Goal: Task Accomplishment & Management: Complete application form

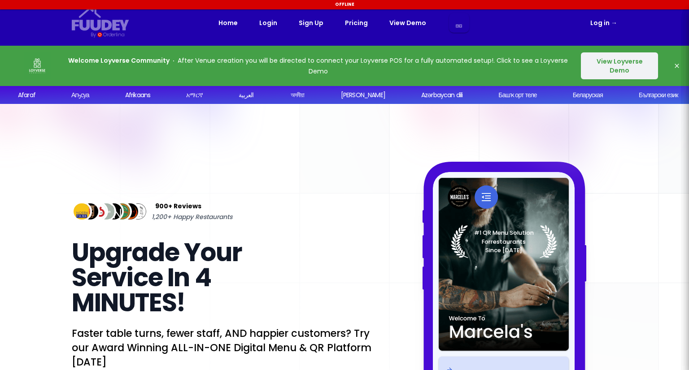
select select "en"
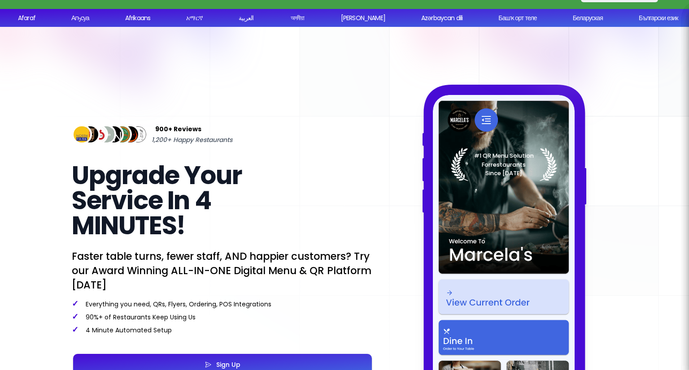
scroll to position [224, 0]
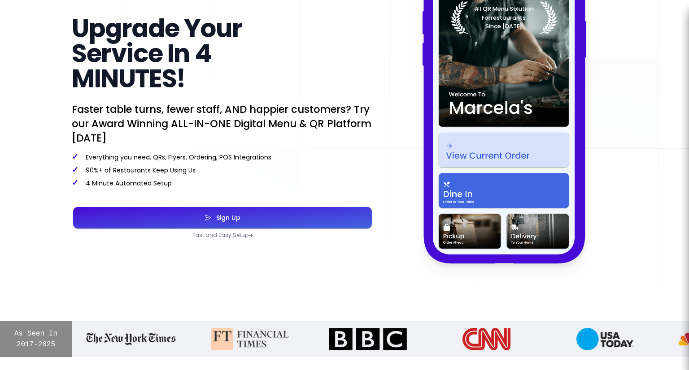
click at [233, 221] on div "Sign Up" at bounding box center [226, 218] width 29 height 6
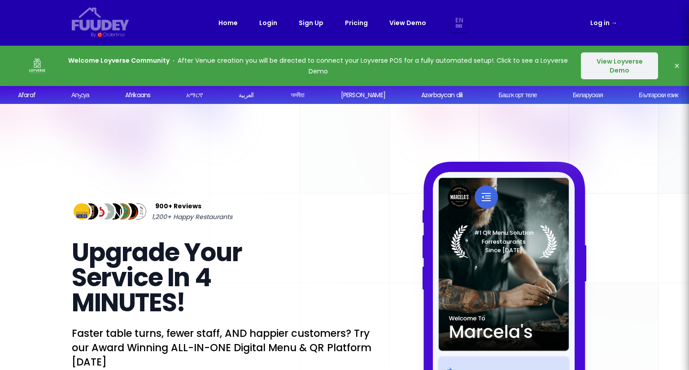
select select "en"
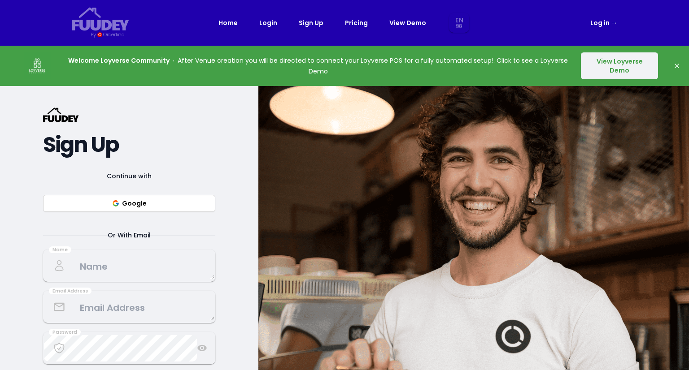
select select "en"
click at [134, 201] on button "Google" at bounding box center [129, 203] width 172 height 17
select select "en"
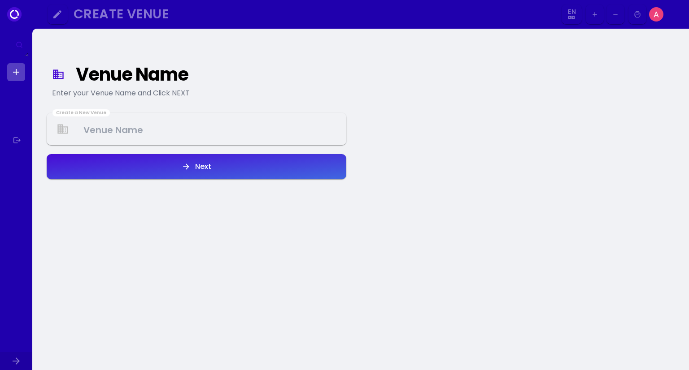
click at [99, 127] on Venue at bounding box center [197, 129] width 298 height 26
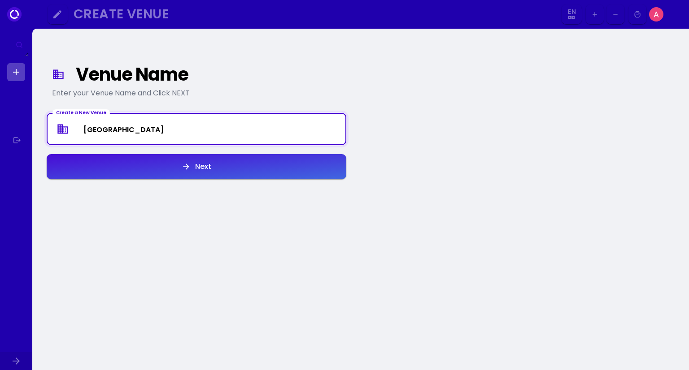
type Venue "[GEOGRAPHIC_DATA]"
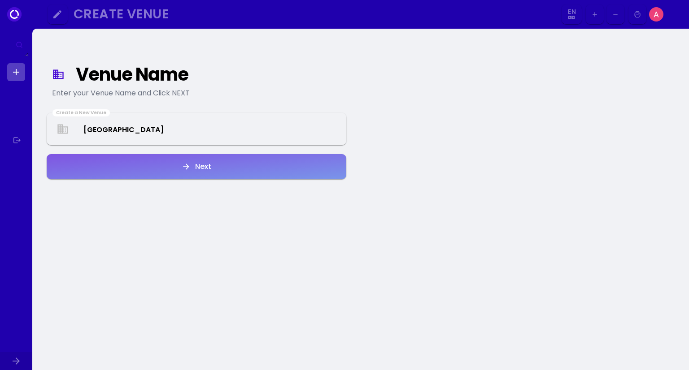
click at [222, 171] on button "Next" at bounding box center [196, 166] width 299 height 25
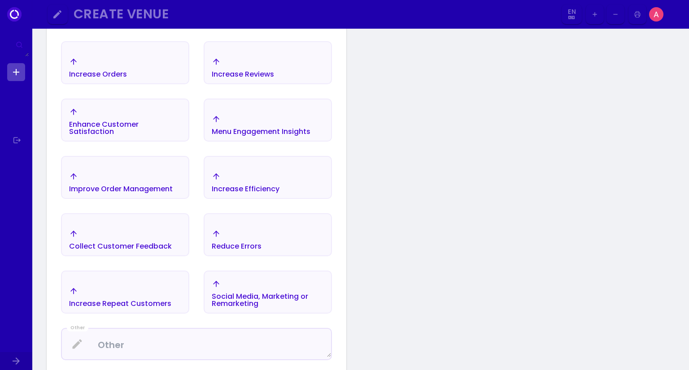
scroll to position [104, 0]
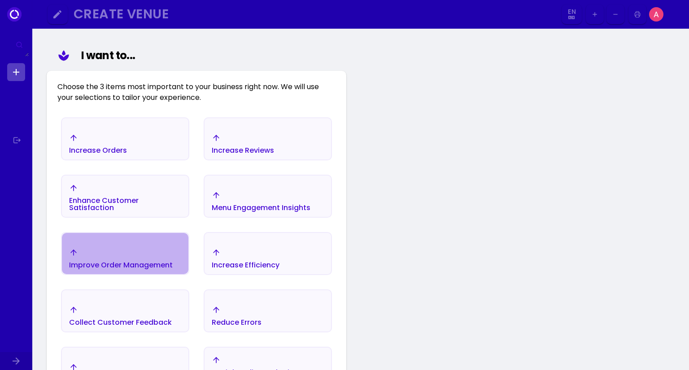
click at [136, 266] on div "Improve Order Management" at bounding box center [121, 265] width 104 height 7
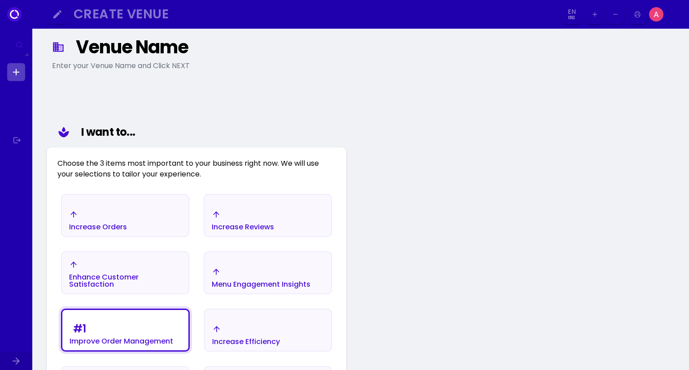
scroll to position [0, 0]
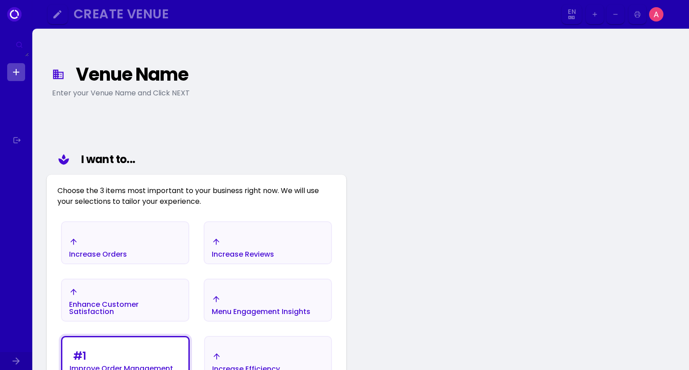
click at [122, 258] on div "Increase Orders" at bounding box center [98, 254] width 58 height 7
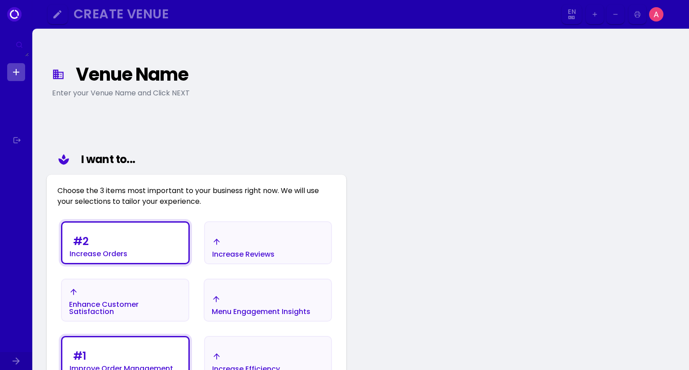
scroll to position [45, 0]
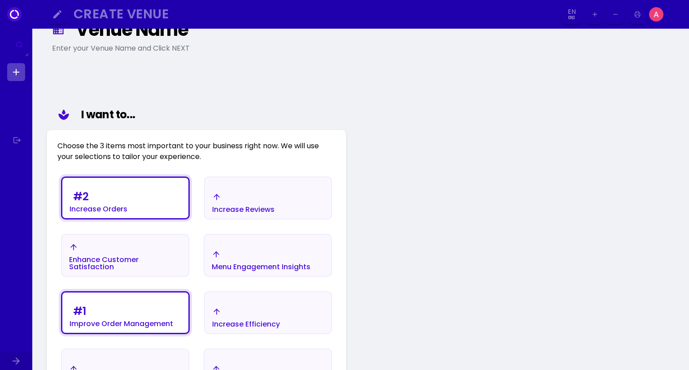
click at [116, 198] on div "# 2 Increase Orders" at bounding box center [98, 200] width 58 height 25
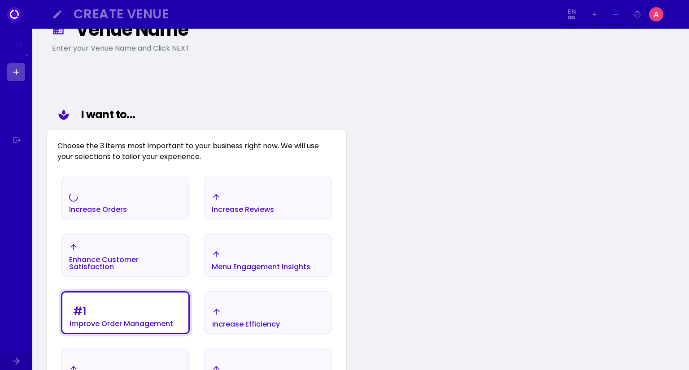
click at [130, 270] on div "Enhance Customer Satisfaction" at bounding box center [125, 263] width 112 height 14
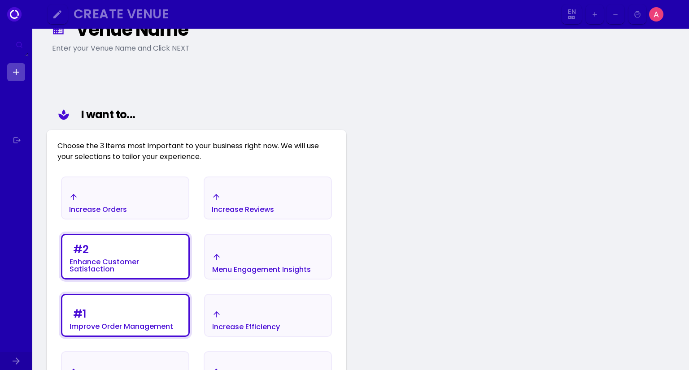
click at [215, 267] on div "Menu Engagement Insights" at bounding box center [261, 269] width 99 height 7
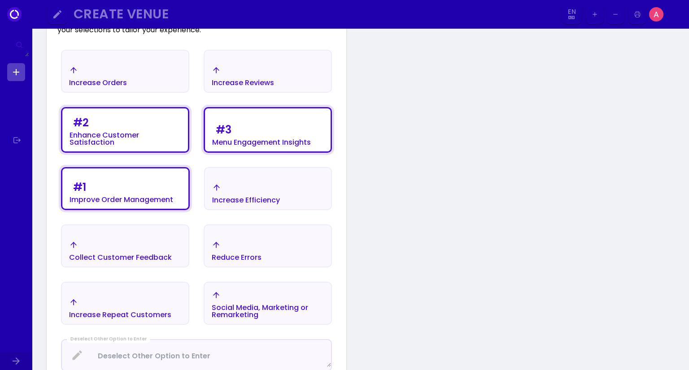
scroll to position [179, 0]
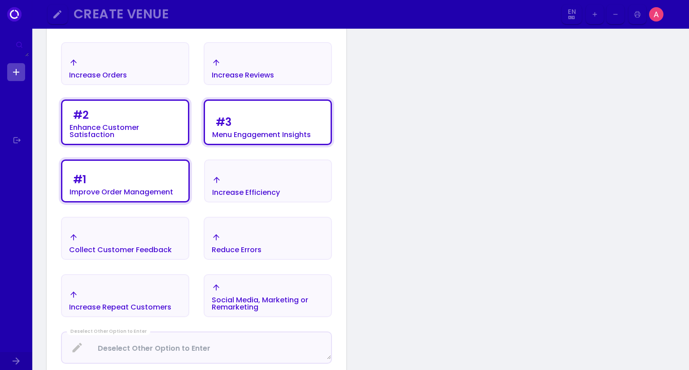
click at [268, 185] on div "Increase Efficiency" at bounding box center [246, 186] width 68 height 21
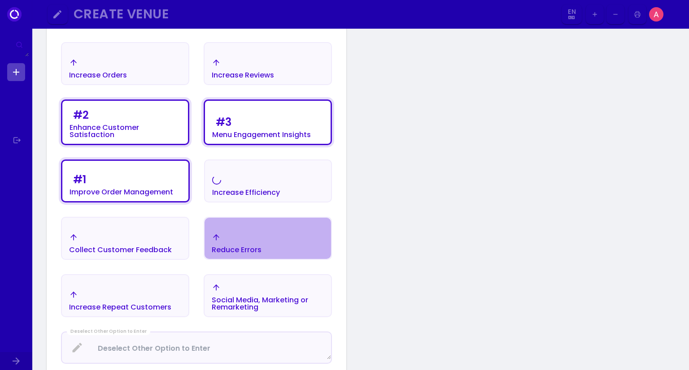
click at [254, 232] on div "Reduce Errors" at bounding box center [267, 243] width 126 height 31
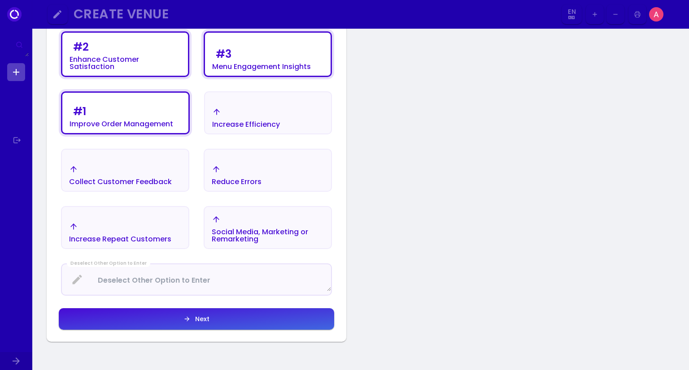
scroll to position [403, 0]
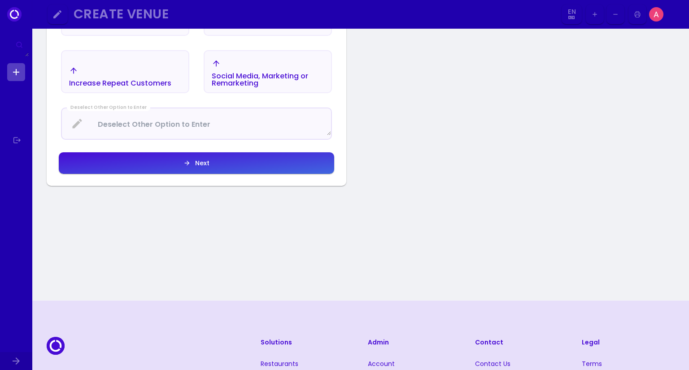
click at [178, 170] on button "Next" at bounding box center [196, 163] width 275 height 22
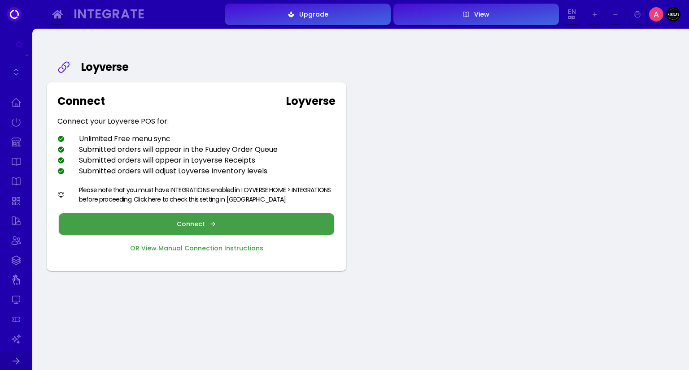
click at [278, 224] on button "Connect" at bounding box center [196, 224] width 275 height 22
